Goal: Navigation & Orientation: Find specific page/section

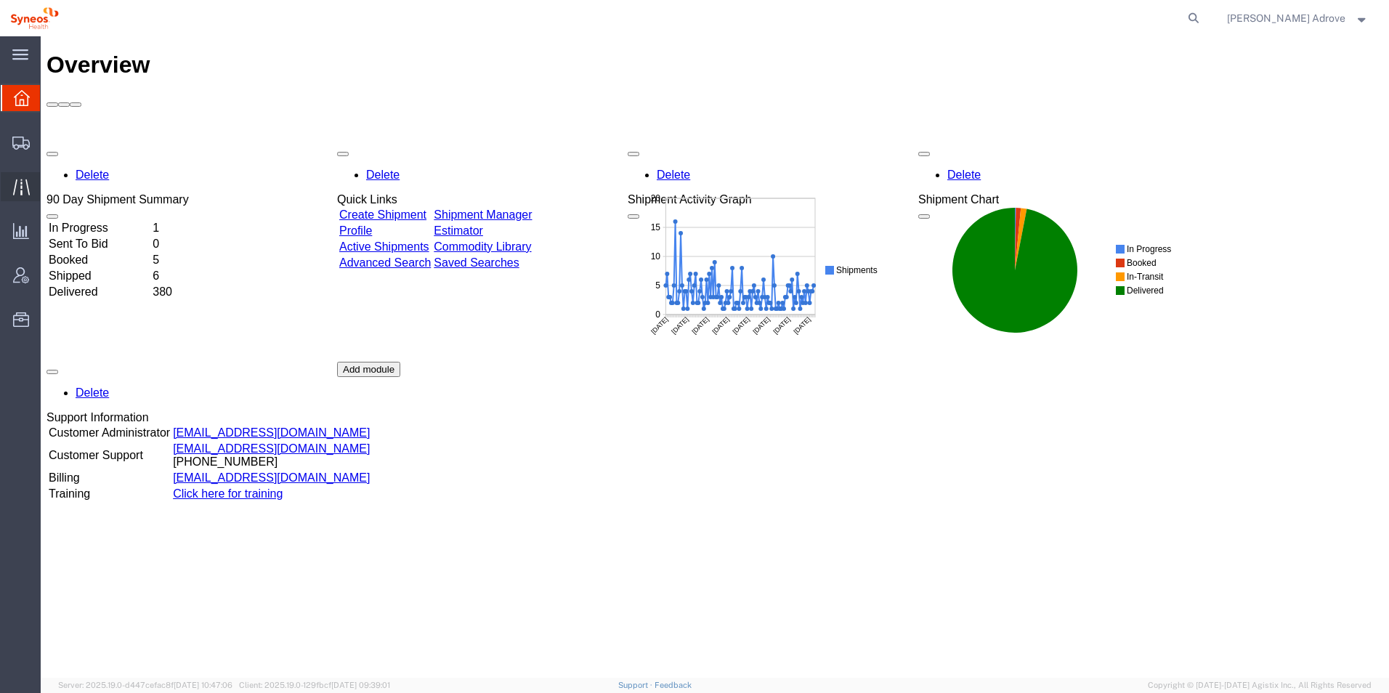
click at [30, 185] on div at bounding box center [21, 186] width 41 height 29
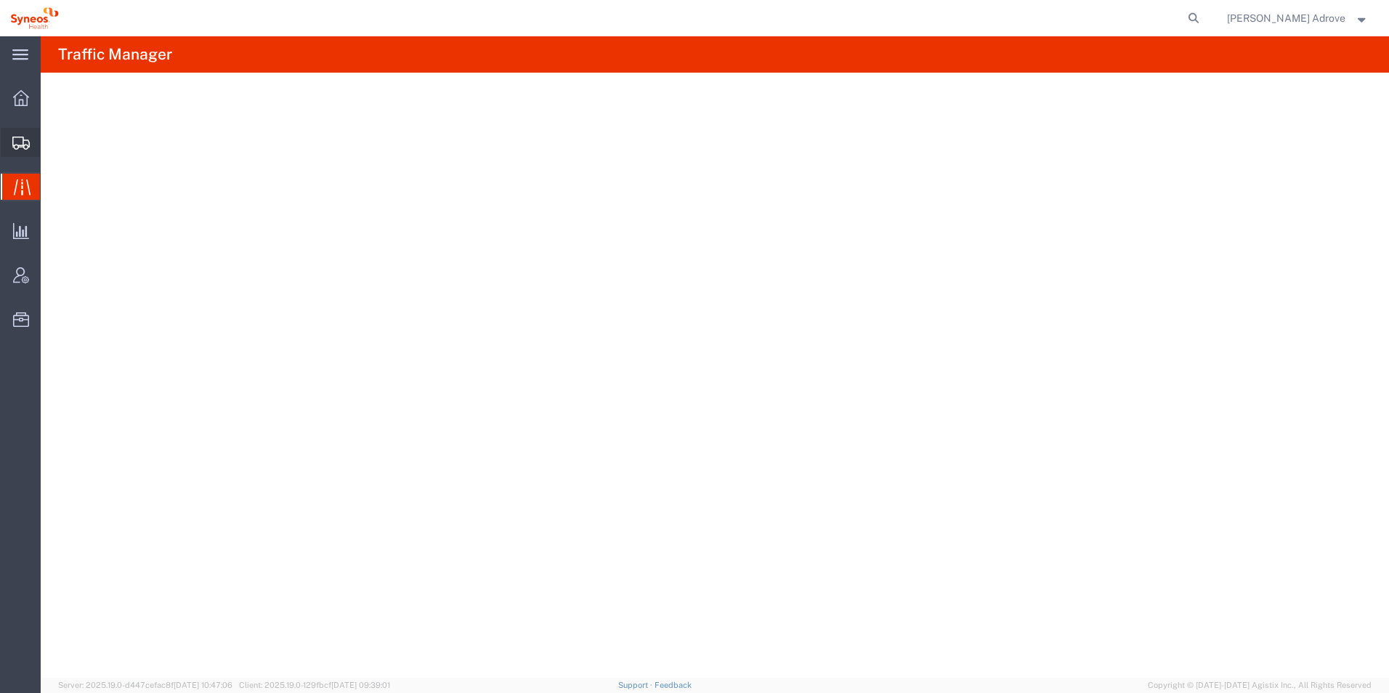
click at [0, 0] on span "Shipment Manager" at bounding box center [0, 0] width 0 height 0
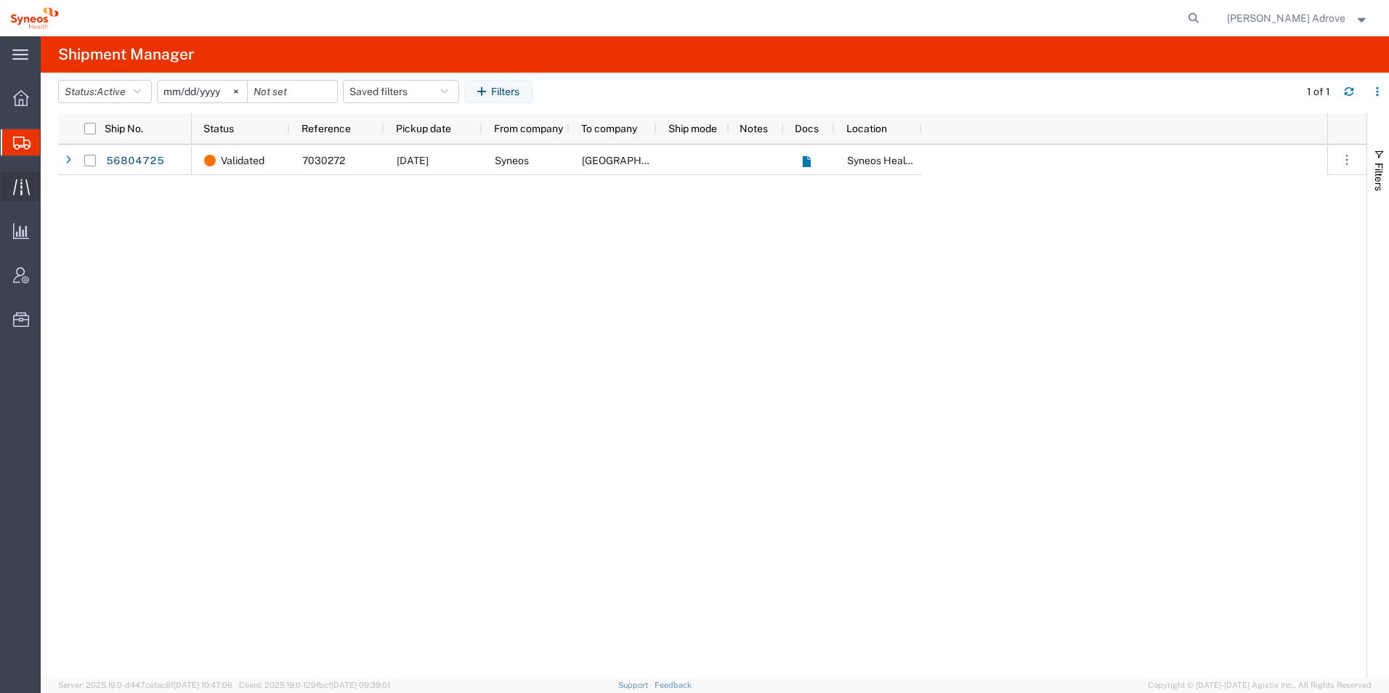
click at [50, 180] on span "Traffic" at bounding box center [45, 186] width 10 height 29
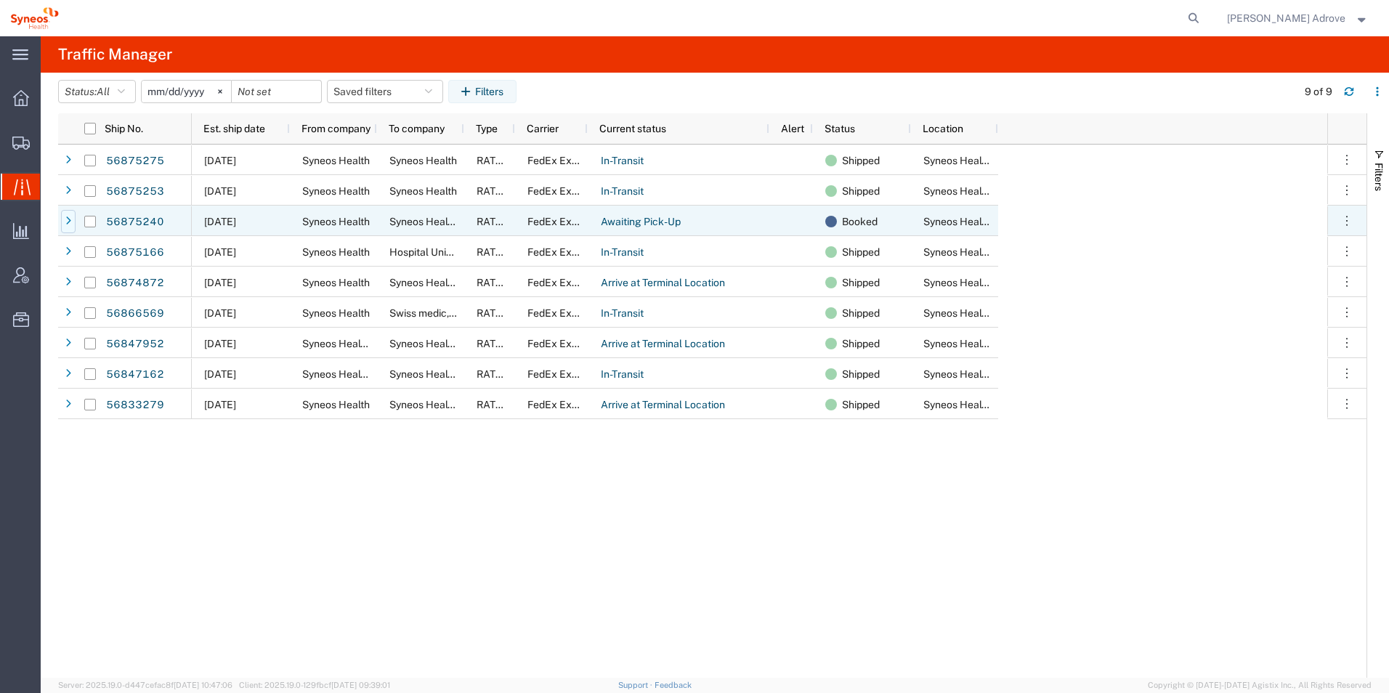
click at [67, 219] on icon at bounding box center [68, 221] width 6 height 10
